Goal: Find specific page/section: Find specific page/section

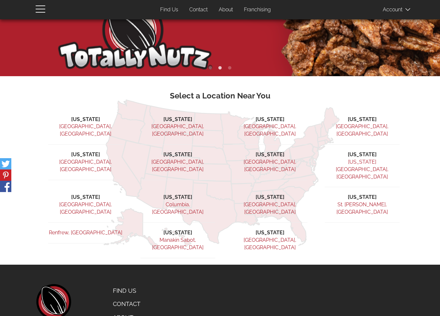
scroll to position [105, 0]
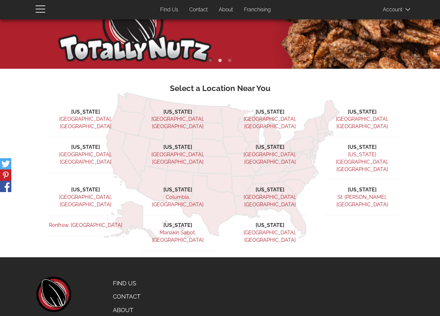
click at [127, 277] on link "Find Us" at bounding box center [140, 284] width 64 height 14
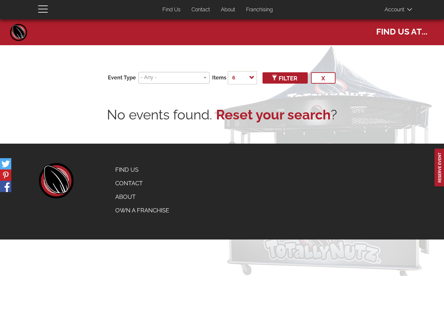
select select
click at [197, 78] on input "search" at bounding box center [173, 77] width 65 height 7
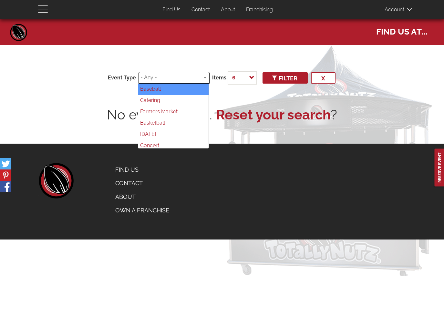
click at [266, 117] on link "Reset your search" at bounding box center [273, 114] width 115 height 19
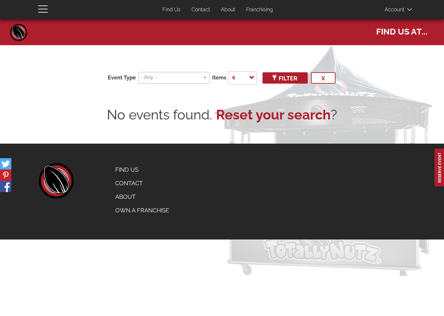
select select
